Goal: Find specific fact: Find contact information

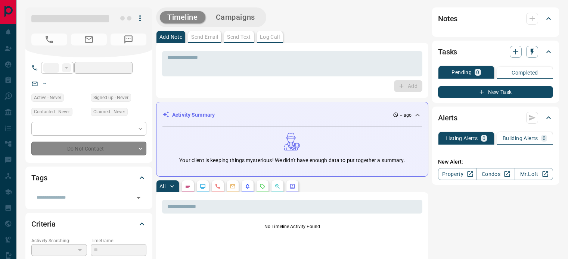
type input "**"
type input "**********"
type input "**"
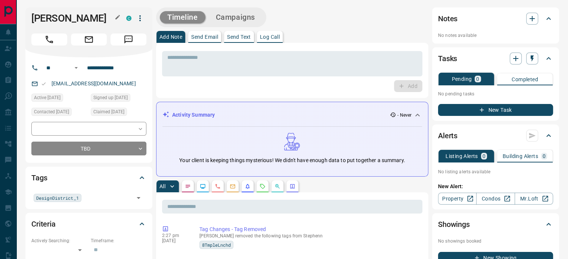
click at [116, 15] on icon "button" at bounding box center [118, 17] width 6 height 6
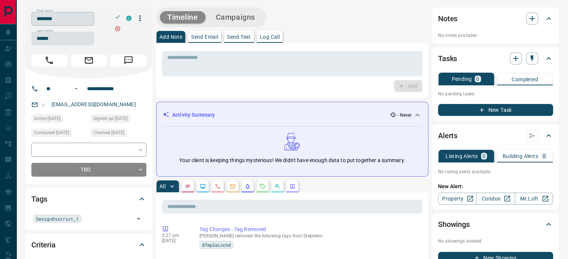
click at [82, 24] on input "********" at bounding box center [62, 19] width 63 height 14
click at [65, 39] on input "******" at bounding box center [62, 39] width 63 height 14
click at [103, 85] on input "**********" at bounding box center [113, 89] width 58 height 12
click at [105, 106] on div "[EMAIL_ADDRESS][DOMAIN_NAME]" at bounding box center [88, 105] width 115 height 12
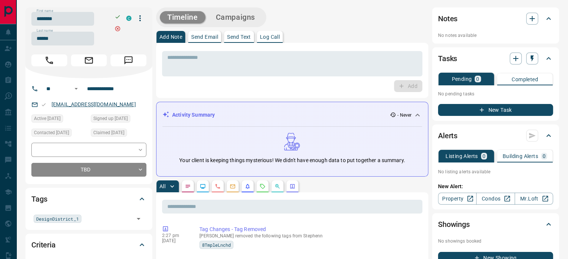
click at [64, 107] on link "[EMAIL_ADDRESS][DOMAIN_NAME]" at bounding box center [94, 105] width 84 height 6
click at [109, 104] on div "[EMAIL_ADDRESS][DOMAIN_NAME]" at bounding box center [88, 105] width 115 height 12
click at [107, 102] on div "[EMAIL_ADDRESS][DOMAIN_NAME]" at bounding box center [88, 105] width 115 height 12
click at [79, 104] on link "[EMAIL_ADDRESS][DOMAIN_NAME]" at bounding box center [94, 105] width 84 height 6
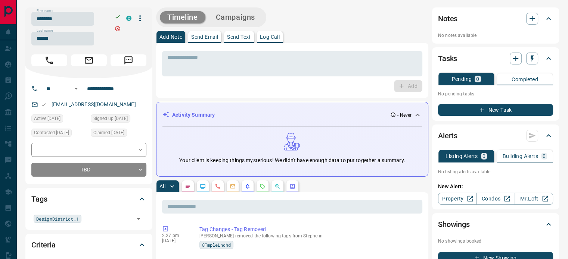
click at [96, 97] on div "**********" at bounding box center [88, 131] width 127 height 106
copy link "[EMAIL_ADDRESS][DOMAIN_NAME]"
drag, startPoint x: 103, startPoint y: 105, endPoint x: 49, endPoint y: 105, distance: 53.7
click at [49, 105] on div "[EMAIL_ADDRESS][DOMAIN_NAME]" at bounding box center [88, 105] width 115 height 12
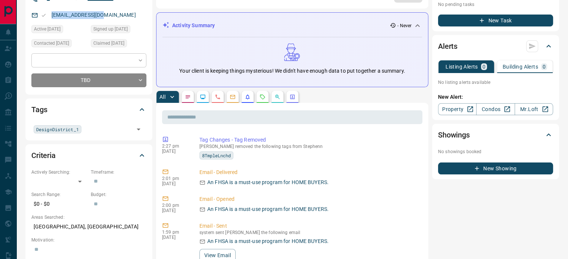
scroll to position [149, 0]
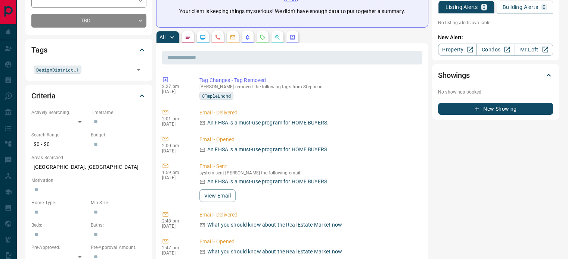
click at [68, 164] on p "[GEOGRAPHIC_DATA], [GEOGRAPHIC_DATA]" at bounding box center [88, 167] width 115 height 12
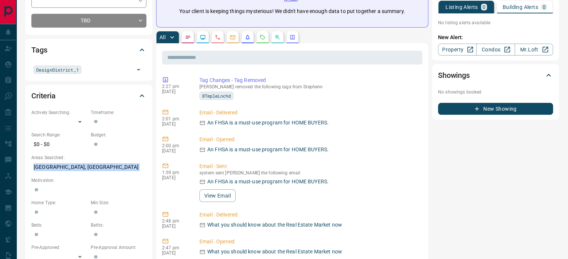
click at [68, 164] on p "[GEOGRAPHIC_DATA], [GEOGRAPHIC_DATA]" at bounding box center [88, 167] width 115 height 12
copy p "[GEOGRAPHIC_DATA], [GEOGRAPHIC_DATA]"
click at [216, 42] on button "button" at bounding box center [218, 37] width 12 height 12
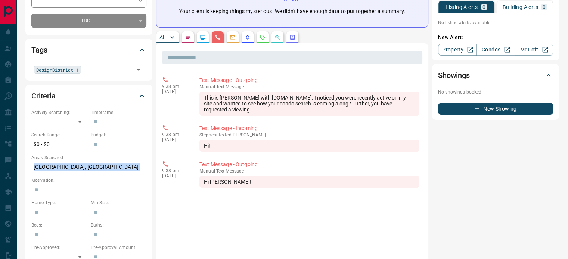
scroll to position [75, 0]
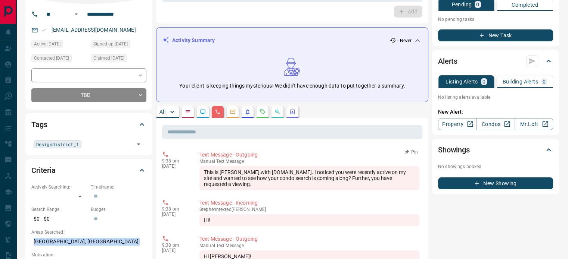
click at [226, 184] on div "This is [PERSON_NAME] with [DOMAIN_NAME]. I noticed you were recently active on…" at bounding box center [309, 178] width 220 height 24
click at [191, 164] on div "9:38 pm [DATE] Text Message - Outgoing manual Text Message This is [PERSON_NAME…" at bounding box center [292, 171] width 260 height 44
click at [226, 183] on div "This is [PERSON_NAME] with [DOMAIN_NAME]. I noticed you were recently active on…" at bounding box center [309, 178] width 220 height 24
click at [225, 185] on div "This is [PERSON_NAME] with [DOMAIN_NAME]. I noticed you were recently active on…" at bounding box center [309, 178] width 220 height 24
click at [206, 174] on div "This is [PERSON_NAME] with [DOMAIN_NAME]. I noticed you were recently active on…" at bounding box center [309, 178] width 220 height 24
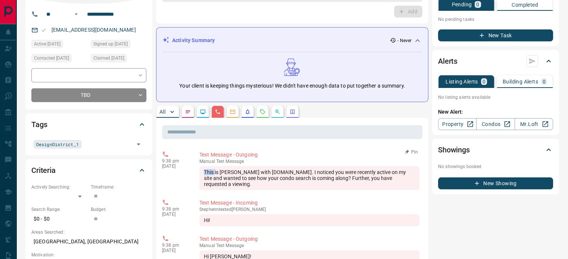
click at [222, 183] on div "This is [PERSON_NAME] with [DOMAIN_NAME]. I noticed you were recently active on…" at bounding box center [309, 178] width 220 height 24
click at [210, 175] on div "This is [PERSON_NAME] with [DOMAIN_NAME]. I noticed you were recently active on…" at bounding box center [309, 178] width 220 height 24
click at [221, 183] on div "This is [PERSON_NAME] with [DOMAIN_NAME]. I noticed you were recently active on…" at bounding box center [309, 178] width 220 height 24
click at [222, 185] on div "This is [PERSON_NAME] with [DOMAIN_NAME]. I noticed you were recently active on…" at bounding box center [309, 178] width 220 height 24
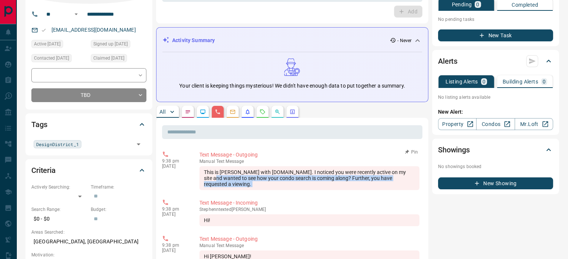
drag, startPoint x: 222, startPoint y: 185, endPoint x: 208, endPoint y: 179, distance: 16.1
click at [213, 180] on div "This is [PERSON_NAME] with [DOMAIN_NAME]. I noticed you were recently active on…" at bounding box center [309, 178] width 220 height 24
click at [173, 165] on p "[DATE]" at bounding box center [175, 166] width 26 height 5
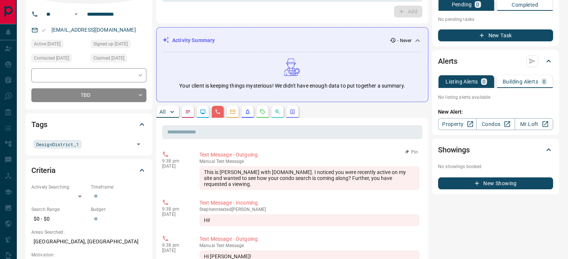
click at [221, 187] on div "This is [PERSON_NAME] with [DOMAIN_NAME]. I noticed you were recently active on…" at bounding box center [309, 178] width 220 height 24
drag, startPoint x: 223, startPoint y: 184, endPoint x: 210, endPoint y: 174, distance: 16.3
click at [211, 176] on div "This is [PERSON_NAME] with [DOMAIN_NAME]. I noticed you were recently active on…" at bounding box center [309, 178] width 220 height 24
click at [221, 184] on div "This is [PERSON_NAME] with [DOMAIN_NAME]. I noticed you were recently active on…" at bounding box center [309, 178] width 220 height 24
click at [224, 184] on div "This is [PERSON_NAME] with [DOMAIN_NAME]. I noticed you were recently active on…" at bounding box center [309, 178] width 220 height 24
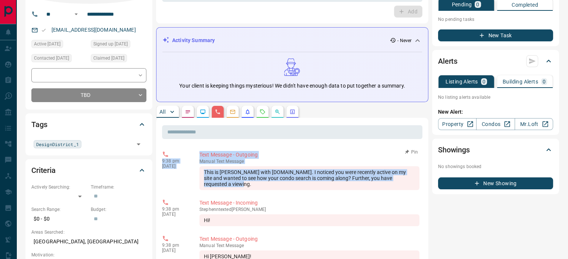
copy div "9:38 pm [DATE] Text Message - Outgoing manual Text Message This is [PERSON_NAME…"
drag, startPoint x: 219, startPoint y: 183, endPoint x: 162, endPoint y: 161, distance: 61.2
click at [162, 161] on div "9:38 pm [DATE] Text Message - Outgoing manual Text Message This is [PERSON_NAME…" at bounding box center [292, 171] width 260 height 44
click at [162, 161] on p "9:38 pm" at bounding box center [175, 161] width 26 height 5
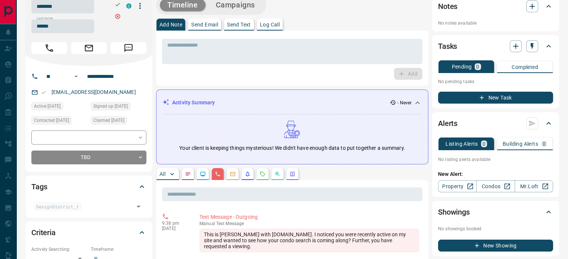
scroll to position [0, 0]
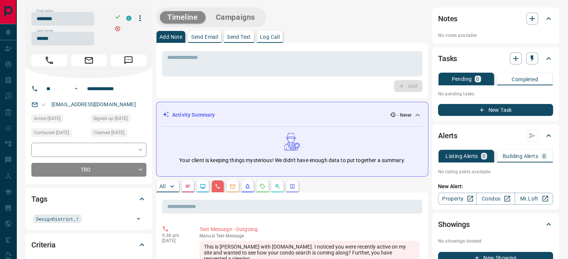
click at [203, 85] on div "Add" at bounding box center [292, 86] width 260 height 12
